Goal: Use online tool/utility: Use online tool/utility

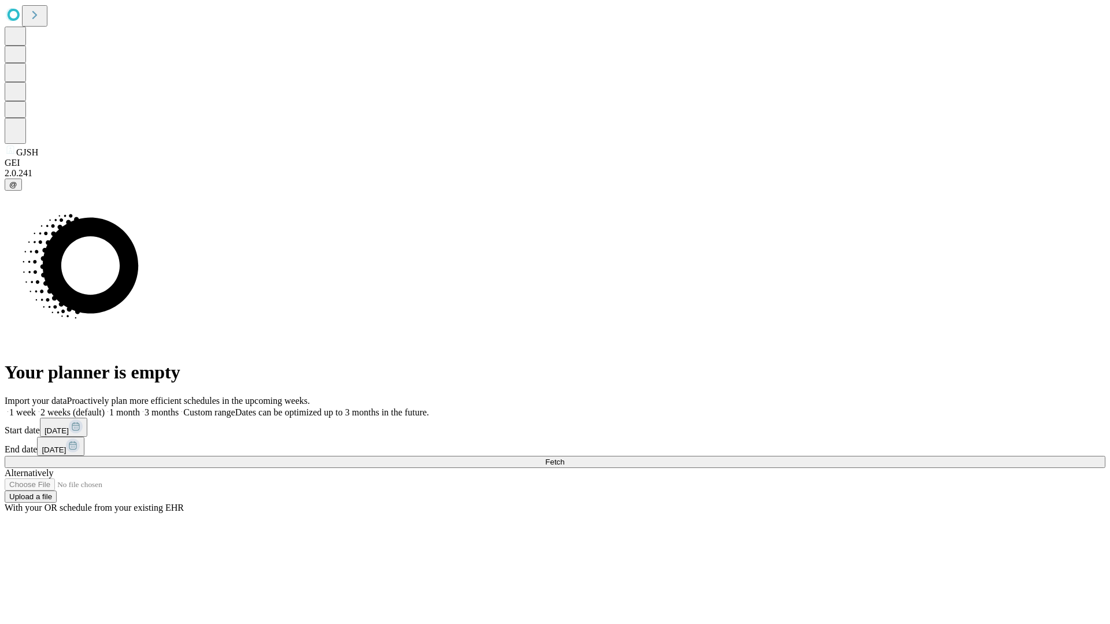
click at [564, 458] on span "Fetch" at bounding box center [554, 462] width 19 height 9
